Goal: Task Accomplishment & Management: Use online tool/utility

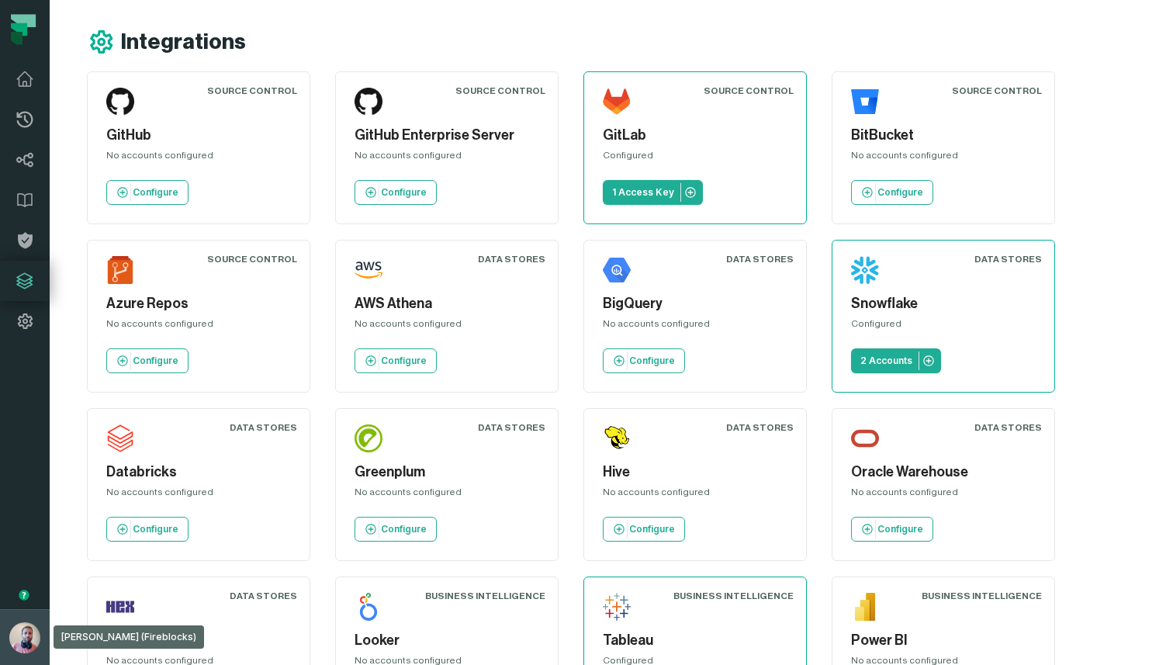
click at [21, 634] on img "button" at bounding box center [24, 637] width 31 height 31
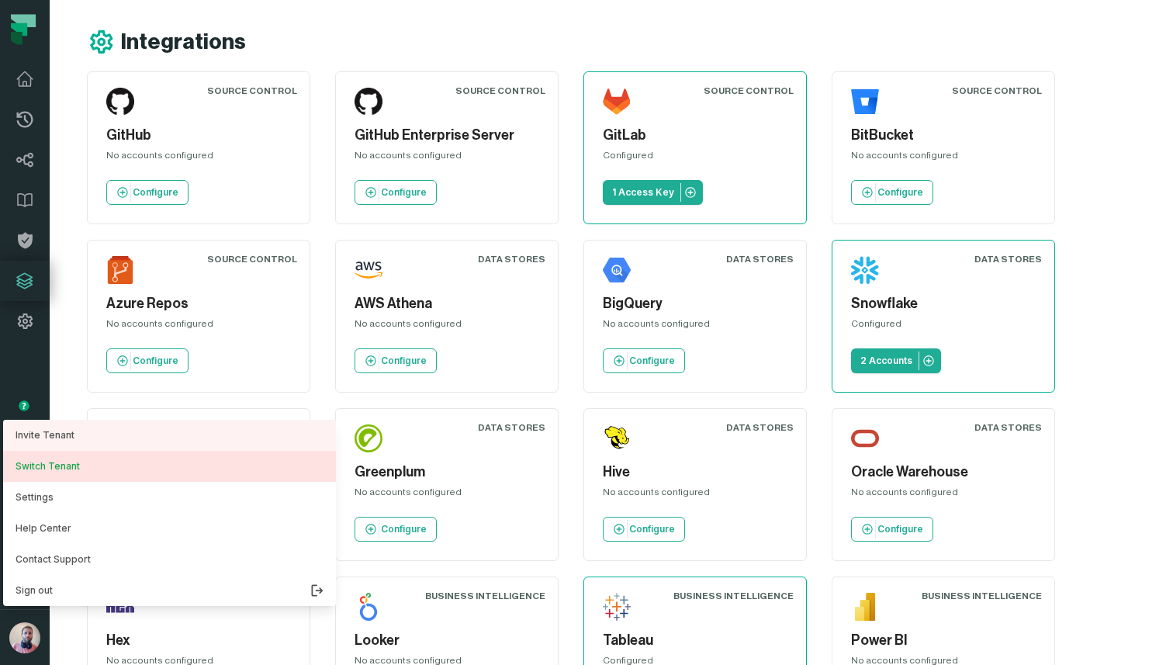
click at [114, 468] on button "Switch Tenant" at bounding box center [169, 466] width 333 height 31
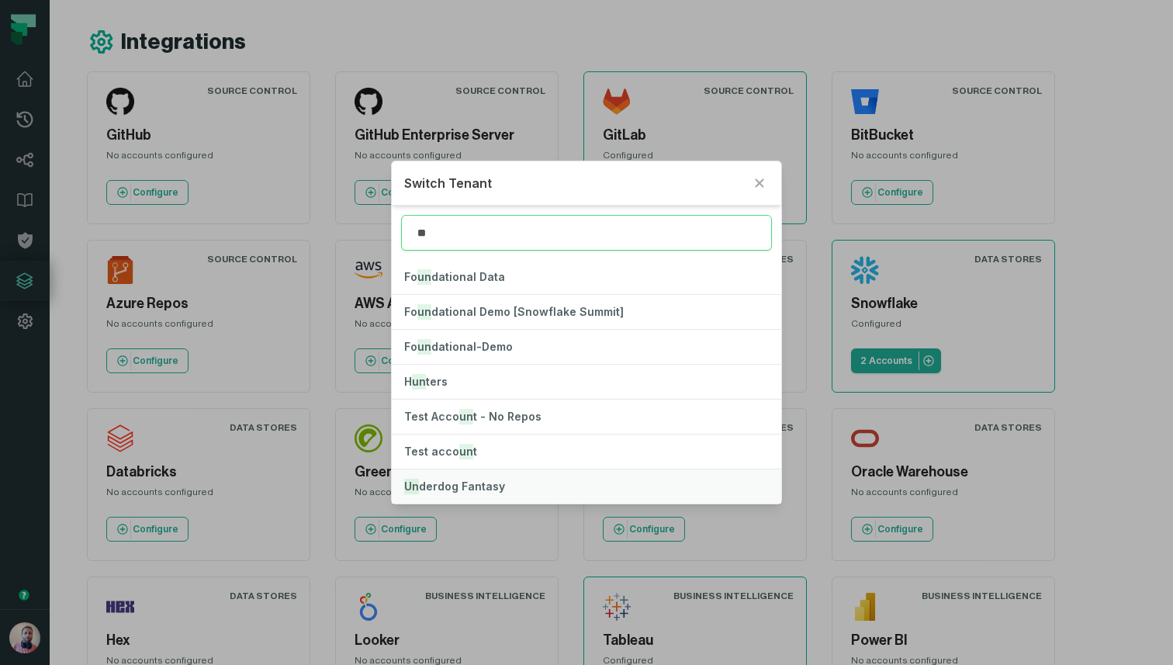
type input "**"
click at [472, 481] on span "Un derdog Fantasy" at bounding box center [454, 485] width 101 height 13
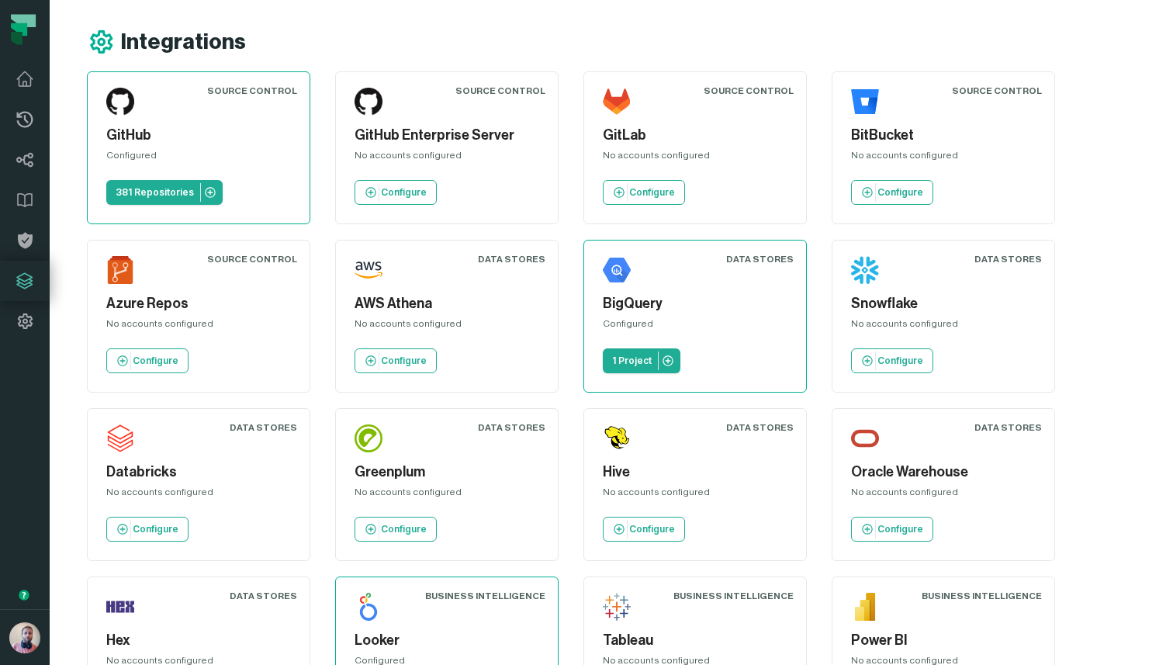
click at [628, 136] on h5 "GitLab" at bounding box center [695, 135] width 185 height 21
click at [166, 190] on p "381 Repositories" at bounding box center [155, 192] width 78 height 12
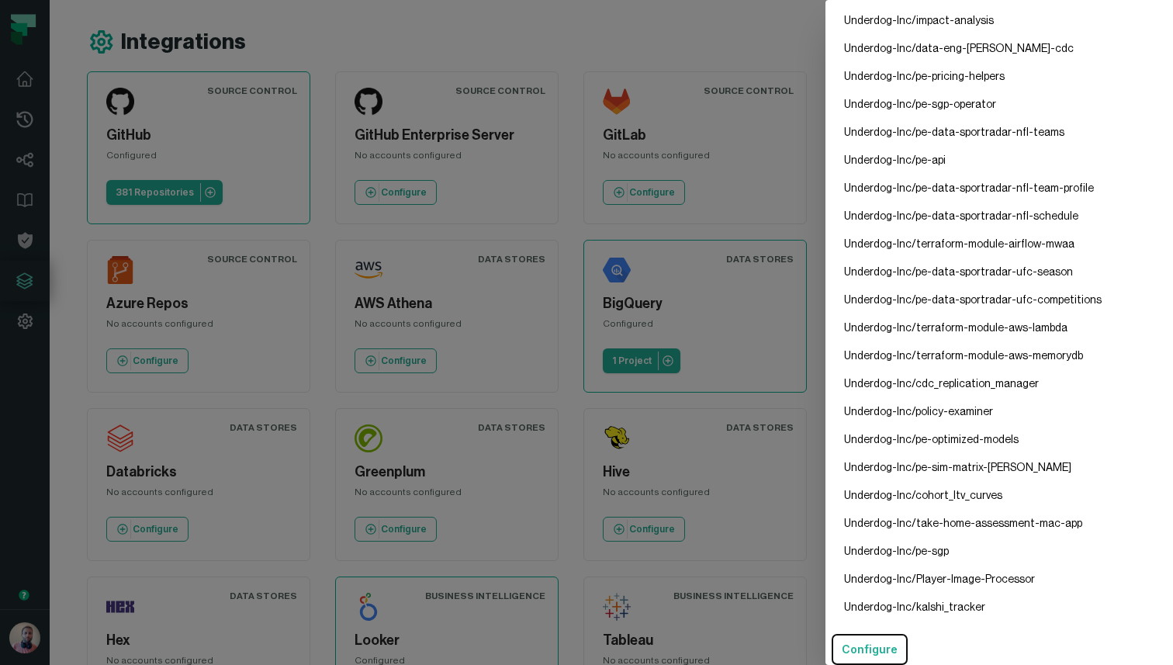
scroll to position [10101, 0]
click at [936, 21] on li "Underdog-Inc/impact-analysis" at bounding box center [998, 21] width 334 height 28
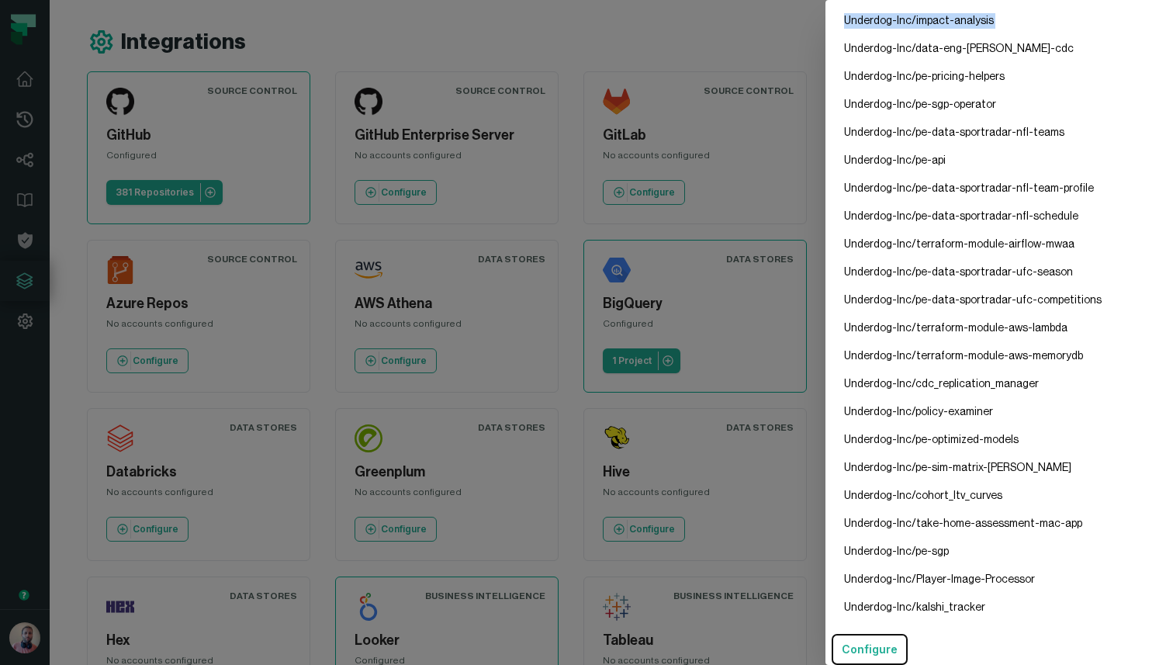
click at [936, 21] on li "Underdog-Inc/impact-analysis" at bounding box center [998, 21] width 334 height 28
click at [999, 23] on li "Underdog-Inc/impact-analysis" at bounding box center [998, 21] width 334 height 28
drag, startPoint x: 988, startPoint y: 23, endPoint x: 911, endPoint y: 23, distance: 76.8
click at [911, 23] on li "Underdog-Inc/impact-analysis" at bounding box center [998, 21] width 334 height 28
copy li "impact-analysis"
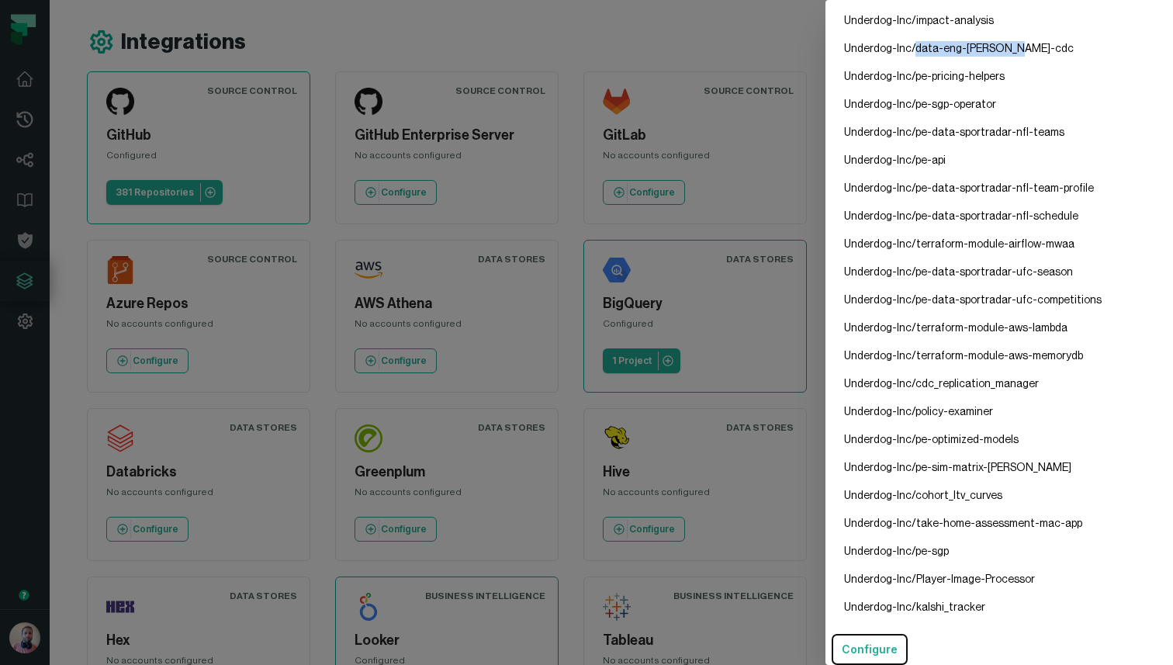
drag, startPoint x: 911, startPoint y: 50, endPoint x: 1004, endPoint y: 51, distance: 93.9
click at [1004, 50] on li "Underdog-Inc/data-eng-kafka-cdc" at bounding box center [998, 49] width 334 height 28
copy li "data-eng-kafka-cdc"
drag, startPoint x: 997, startPoint y: 78, endPoint x: 911, endPoint y: 81, distance: 86.9
click at [911, 81] on li "Underdog-Inc/pe-pricing-helpers" at bounding box center [998, 77] width 334 height 28
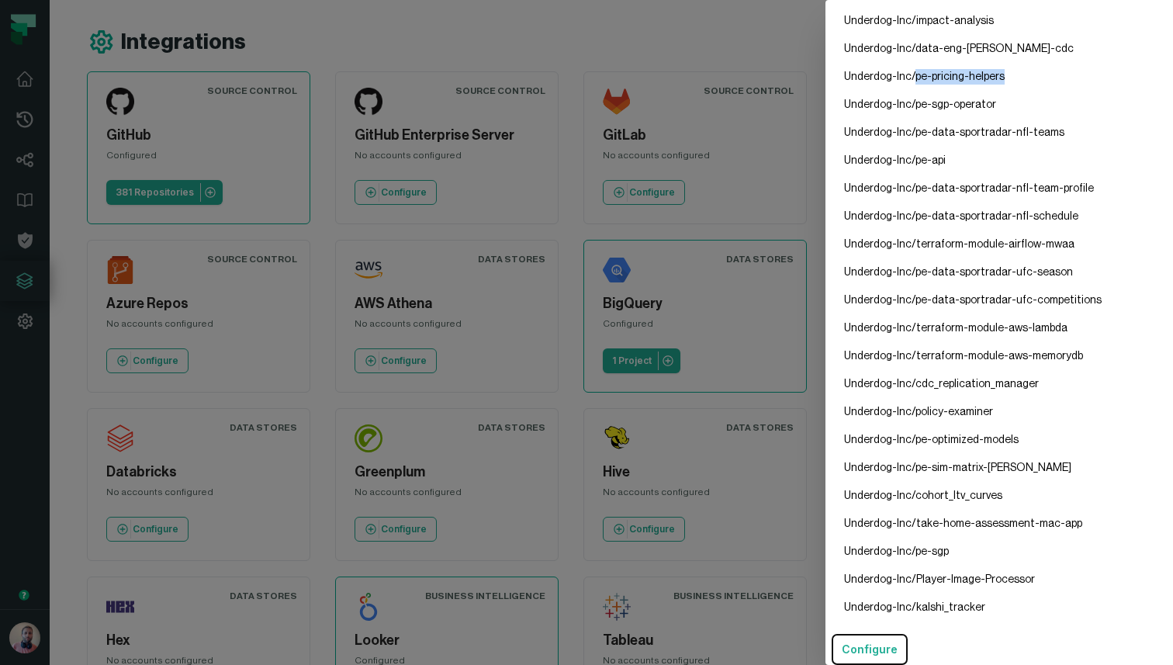
copy li "pe-pricing-helpers"
drag, startPoint x: 987, startPoint y: 105, endPoint x: 913, endPoint y: 107, distance: 73.7
click at [913, 107] on li "Underdog-Inc/pe-sgp-operator" at bounding box center [998, 105] width 334 height 28
copy li "pe-sgp-operator"
drag, startPoint x: 1049, startPoint y: 132, endPoint x: 912, endPoint y: 130, distance: 136.5
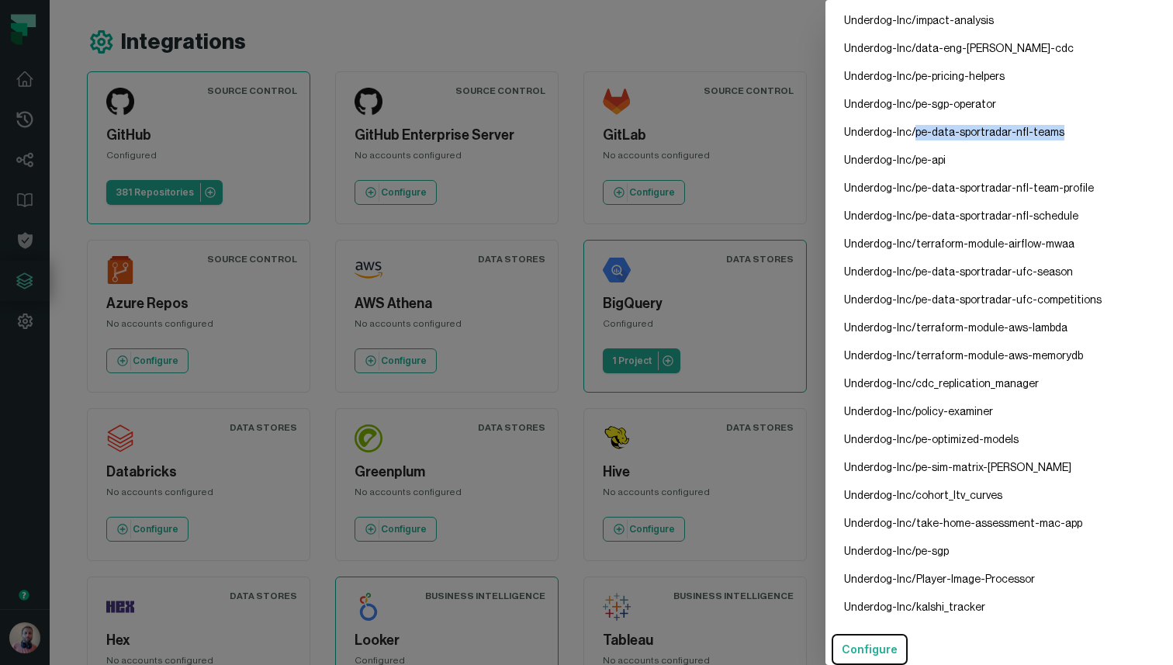
click at [912, 130] on li "Underdog-Inc/pe-data-sportradar-nfl-teams" at bounding box center [998, 133] width 334 height 28
copy li "pe-data-sportradar-nfl-teams"
drag, startPoint x: 946, startPoint y: 162, endPoint x: 913, endPoint y: 162, distance: 33.4
click at [913, 162] on li "Underdog-Inc/pe-api" at bounding box center [998, 161] width 334 height 28
copy li "pe-api"
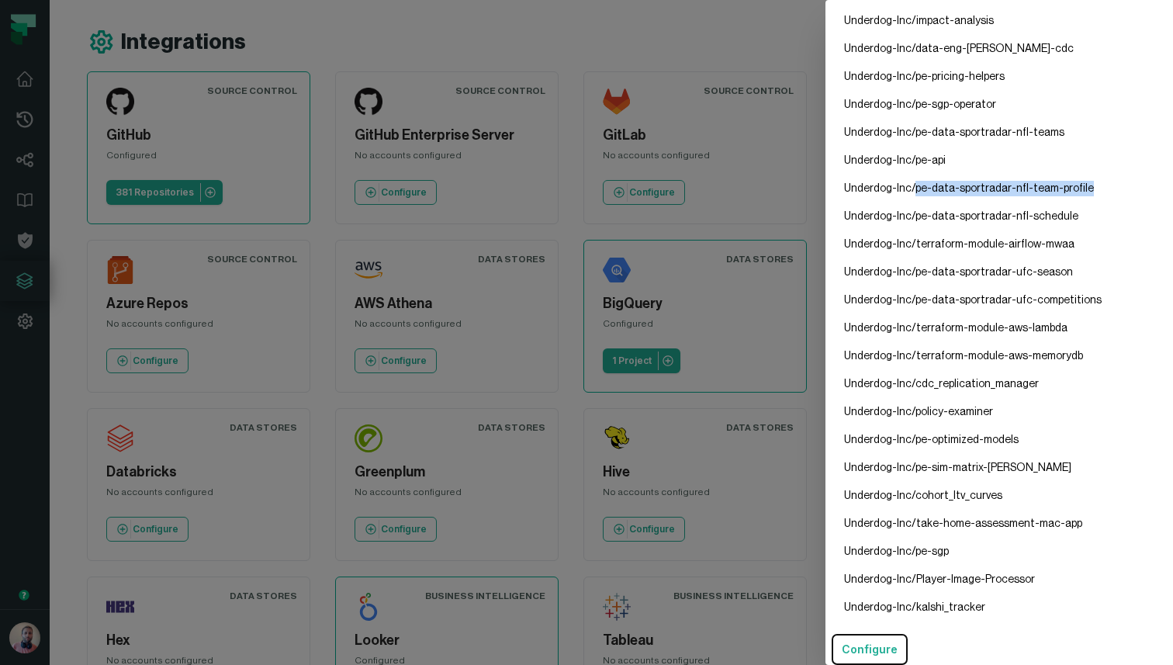
drag, startPoint x: 1076, startPoint y: 187, endPoint x: 914, endPoint y: 187, distance: 161.3
click at [914, 187] on li "Underdog-Inc/pe-data-sportradar-nfl-team-profile" at bounding box center [998, 189] width 334 height 28
copy li "pe-data-sportradar-nfl-team-profile"
drag, startPoint x: 1063, startPoint y: 215, endPoint x: 913, endPoint y: 216, distance: 149.7
click at [913, 216] on li "Underdog-Inc/pe-data-sportradar-nfl-schedule" at bounding box center [998, 216] width 334 height 28
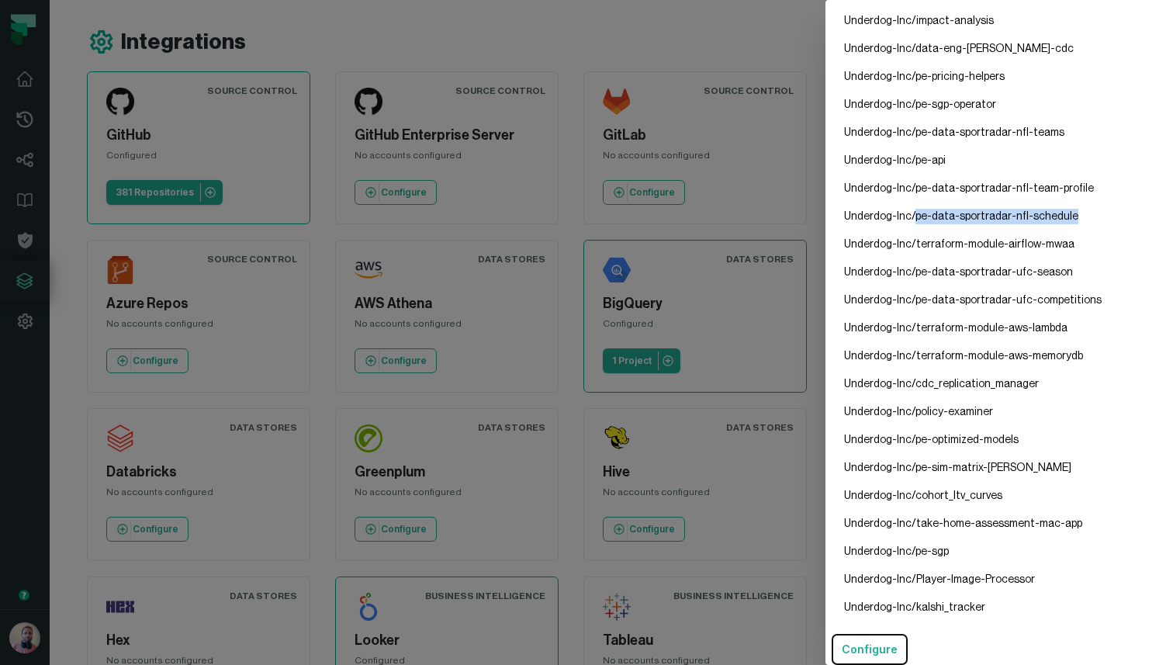
copy li "pe-data-sportradar-nfl-schedule"
drag, startPoint x: 1061, startPoint y: 242, endPoint x: 914, endPoint y: 243, distance: 147.4
click at [914, 243] on li "Underdog-Inc/terraform-module-airflow-mwaa" at bounding box center [998, 244] width 334 height 28
copy li "erraform-module-airflow-mwaa"
click at [825, 138] on dialog "GitHub Config Configured Repositories Underdog-Inc/api Underdog-Inc/ios Underdo…" at bounding box center [998, 332] width 347 height 665
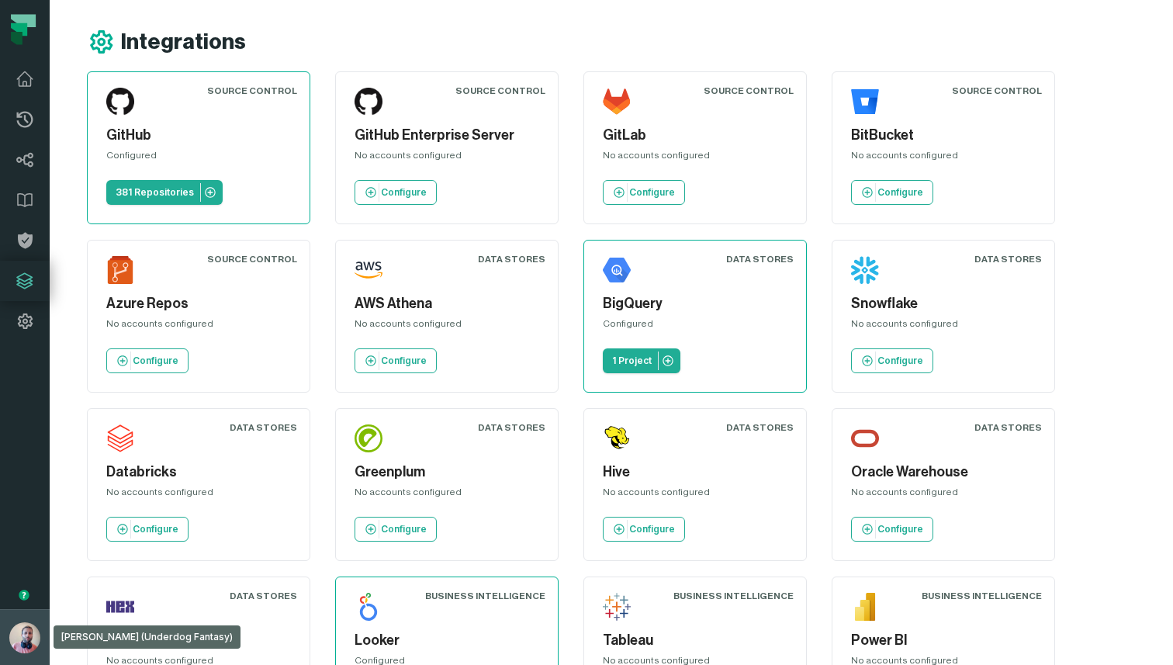
click at [24, 636] on img "button" at bounding box center [24, 637] width 31 height 31
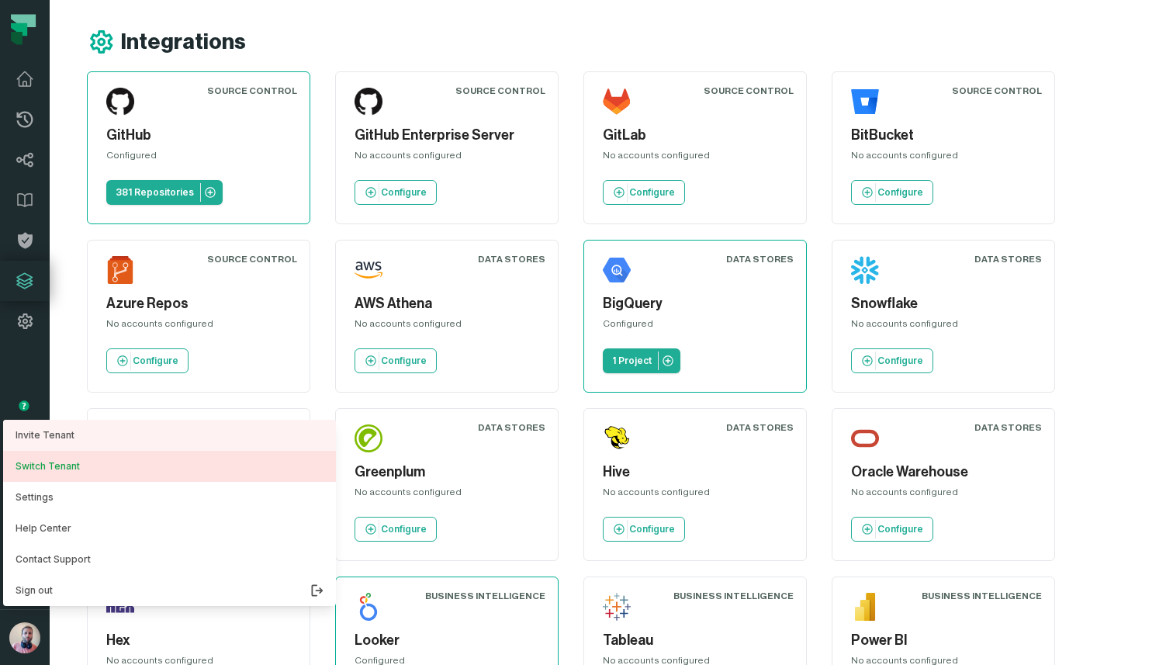
click at [86, 469] on button "Switch Tenant" at bounding box center [169, 466] width 333 height 31
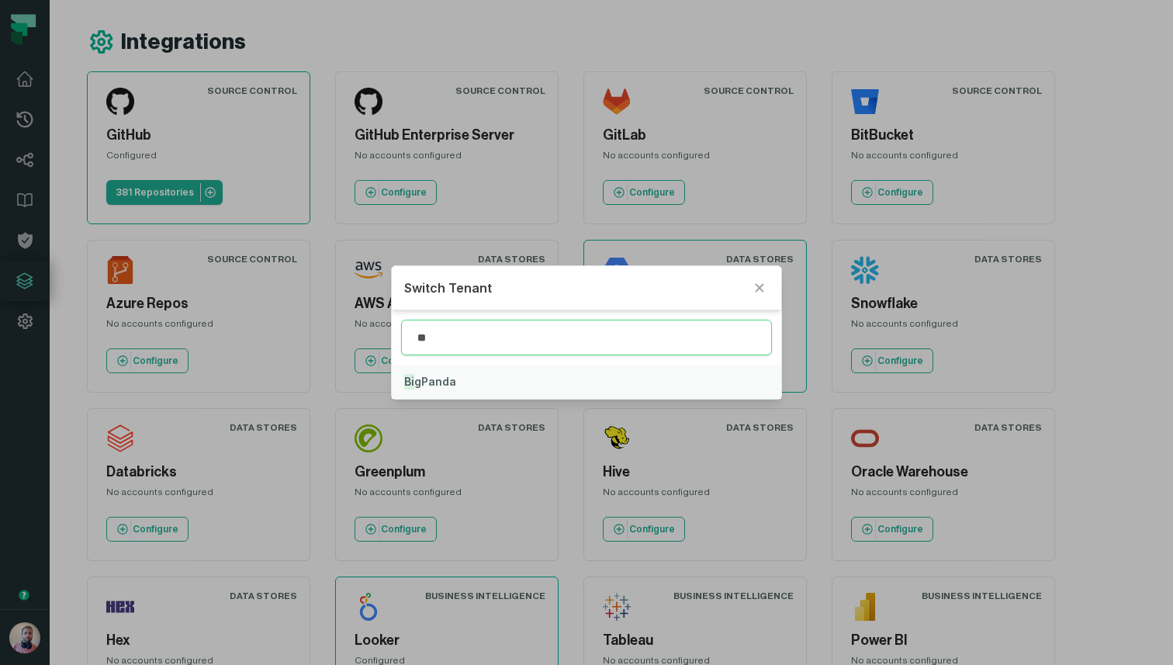
type input "**"
click at [452, 382] on span "Bi gPanda" at bounding box center [430, 381] width 52 height 13
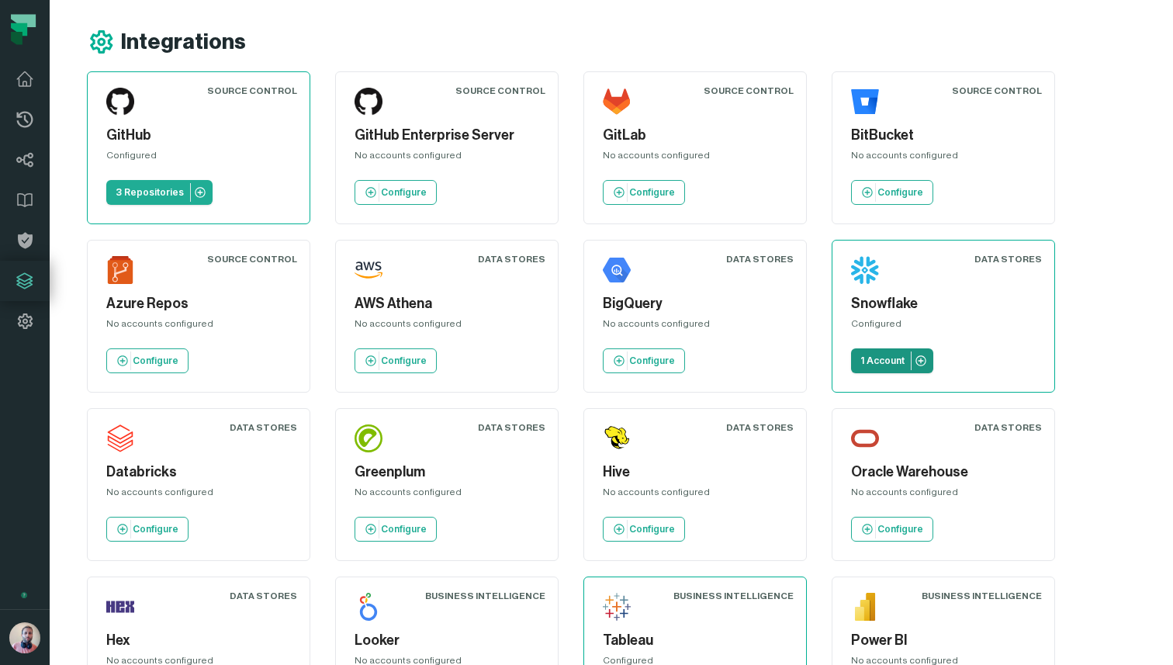
click at [876, 359] on p "1 Account" at bounding box center [882, 360] width 44 height 12
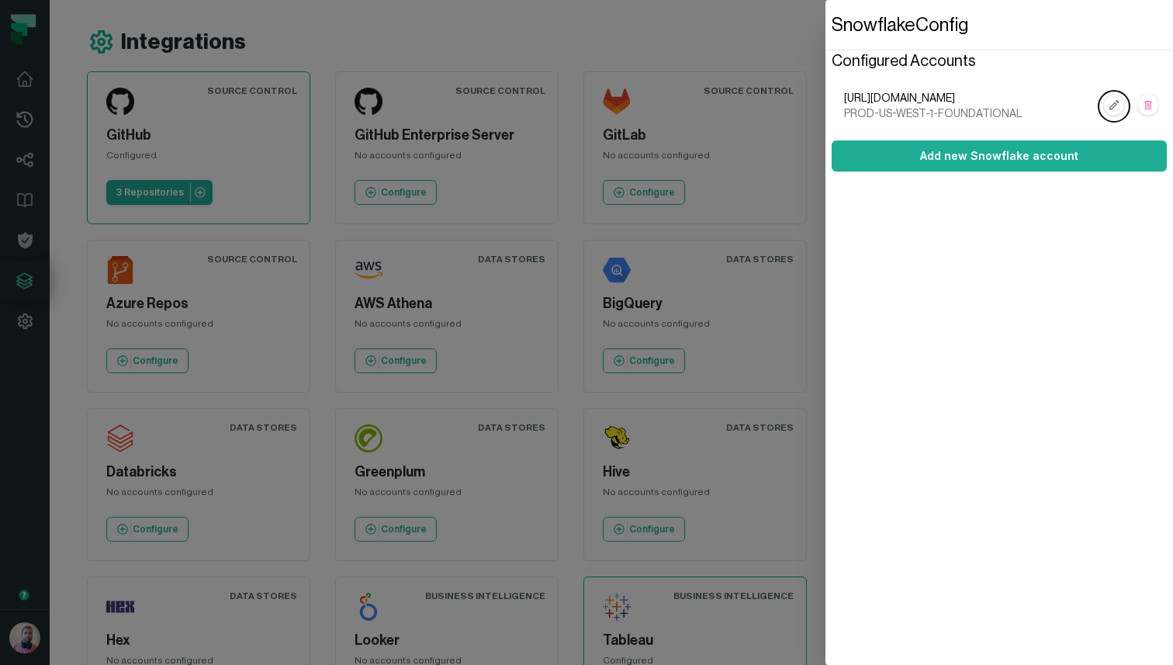
drag, startPoint x: 1039, startPoint y: 98, endPoint x: 1023, endPoint y: 98, distance: 15.5
click at [1023, 98] on span "[URL][DOMAIN_NAME]" at bounding box center [969, 99] width 251 height 16
drag, startPoint x: 1021, startPoint y: 113, endPoint x: 845, endPoint y: 113, distance: 176.1
click at [845, 113] on span "PROD-US-WEST-1-FOUNDATIONAL" at bounding box center [969, 114] width 251 height 16
copy span "PROD-US-WEST-1-FOUNDATIONAL"
